Goal: Task Accomplishment & Management: Use online tool/utility

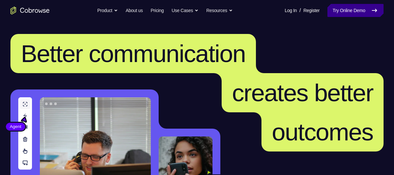
click at [372, 10] on icon at bounding box center [374, 10] width 5 height 3
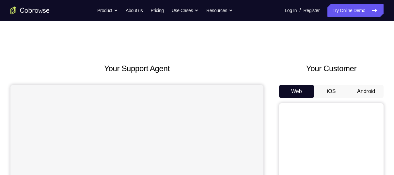
click at [370, 85] on button "Android" at bounding box center [366, 91] width 35 height 13
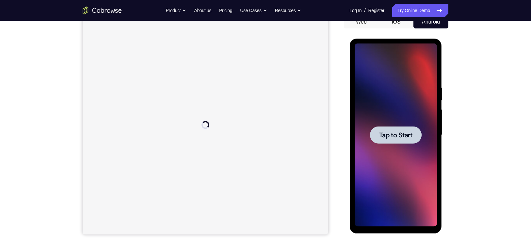
click at [381, 167] on div at bounding box center [395, 134] width 82 height 183
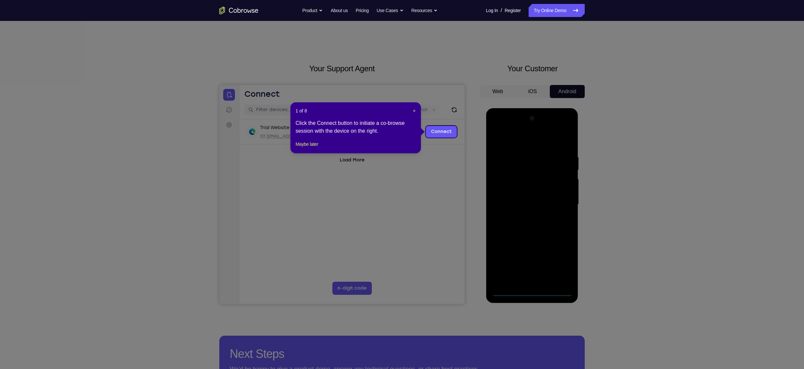
click at [394, 175] on icon at bounding box center [407, 184] width 814 height 369
click at [394, 111] on span "×" at bounding box center [414, 110] width 3 height 5
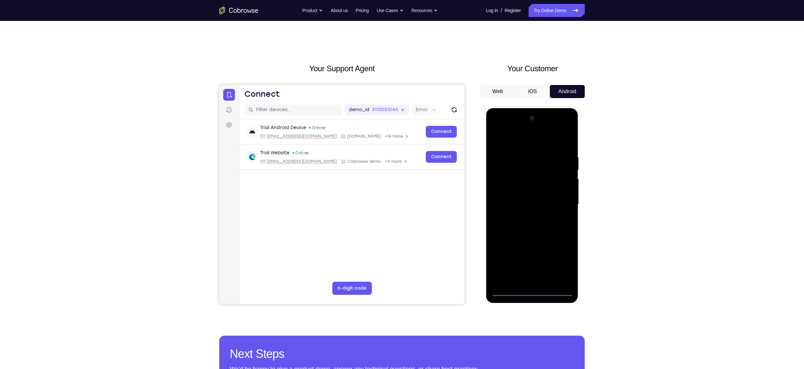
click at [394, 175] on div at bounding box center [532, 204] width 82 height 183
click at [394, 146] on div at bounding box center [532, 204] width 82 height 183
click at [394, 175] on div at bounding box center [532, 204] width 82 height 183
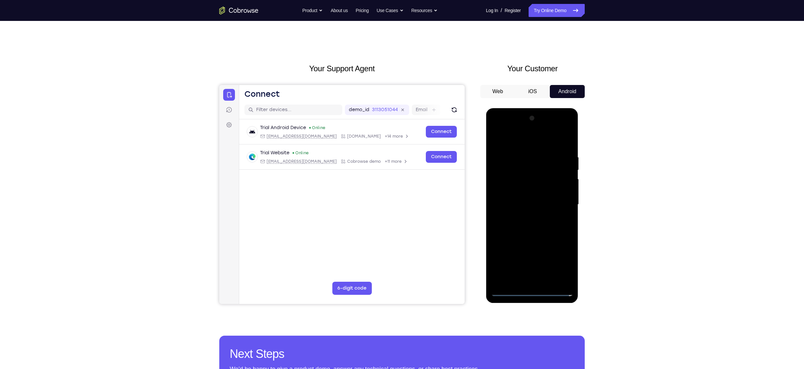
click at [394, 175] on div at bounding box center [532, 204] width 82 height 183
click at [394, 140] on div at bounding box center [532, 204] width 82 height 183
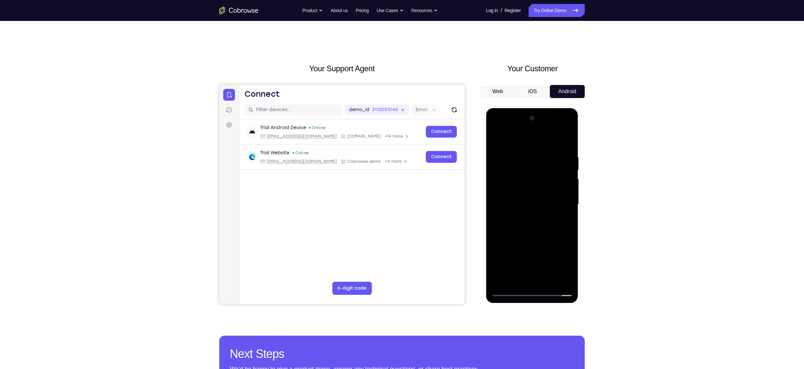
click at [394, 159] on div at bounding box center [532, 204] width 82 height 183
click at [394, 175] on div at bounding box center [532, 204] width 82 height 183
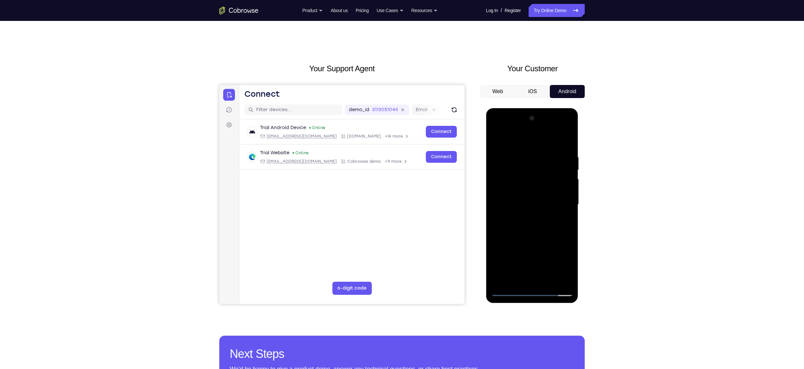
click at [394, 175] on div at bounding box center [532, 204] width 82 height 183
drag, startPoint x: 538, startPoint y: 239, endPoint x: 523, endPoint y: 267, distance: 32.3
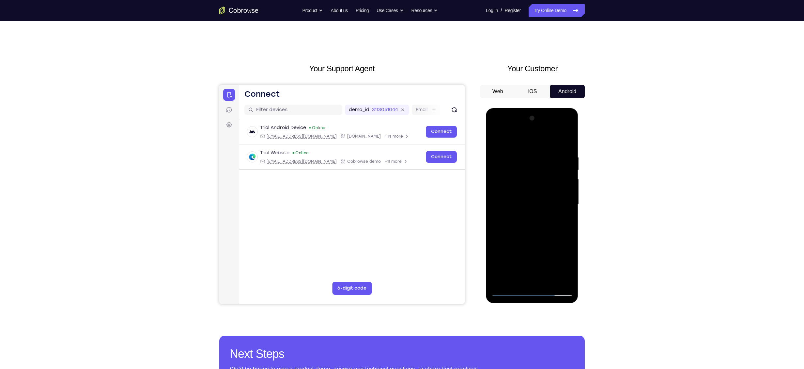
click at [394, 175] on div at bounding box center [532, 204] width 82 height 183
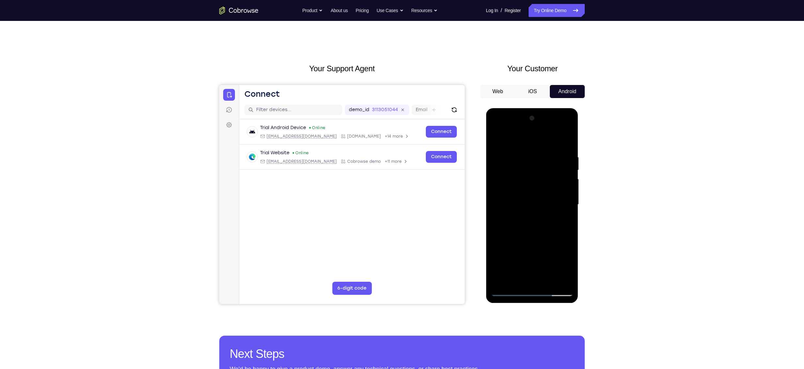
click at [394, 130] on div at bounding box center [532, 204] width 82 height 183
